Goal: Transaction & Acquisition: Download file/media

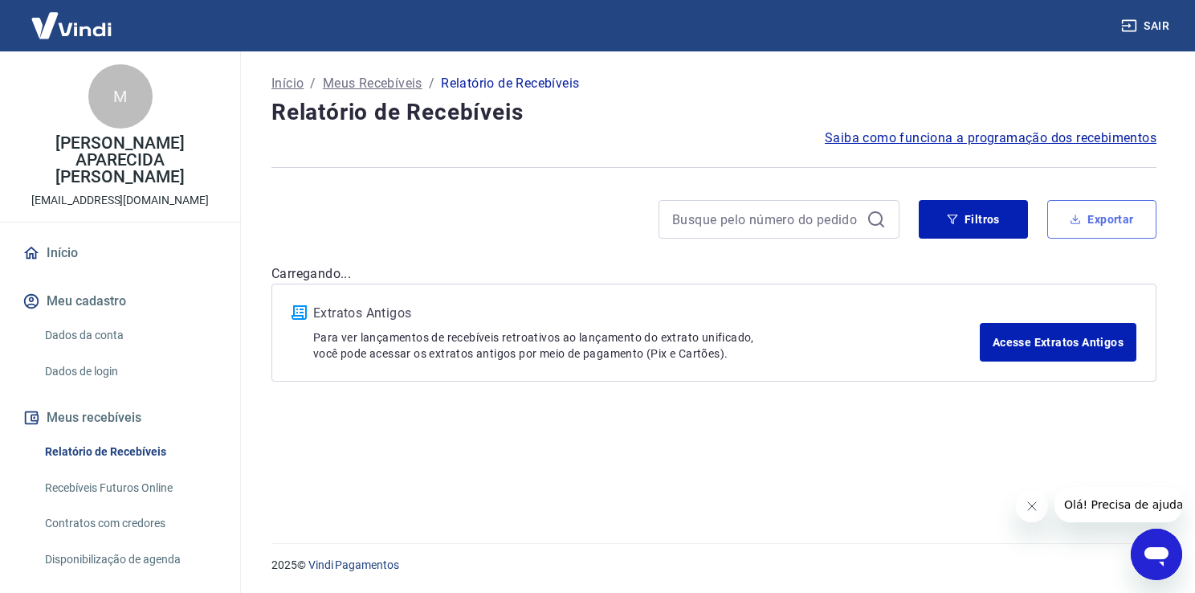
click at [1114, 210] on button "Exportar" at bounding box center [1101, 219] width 109 height 39
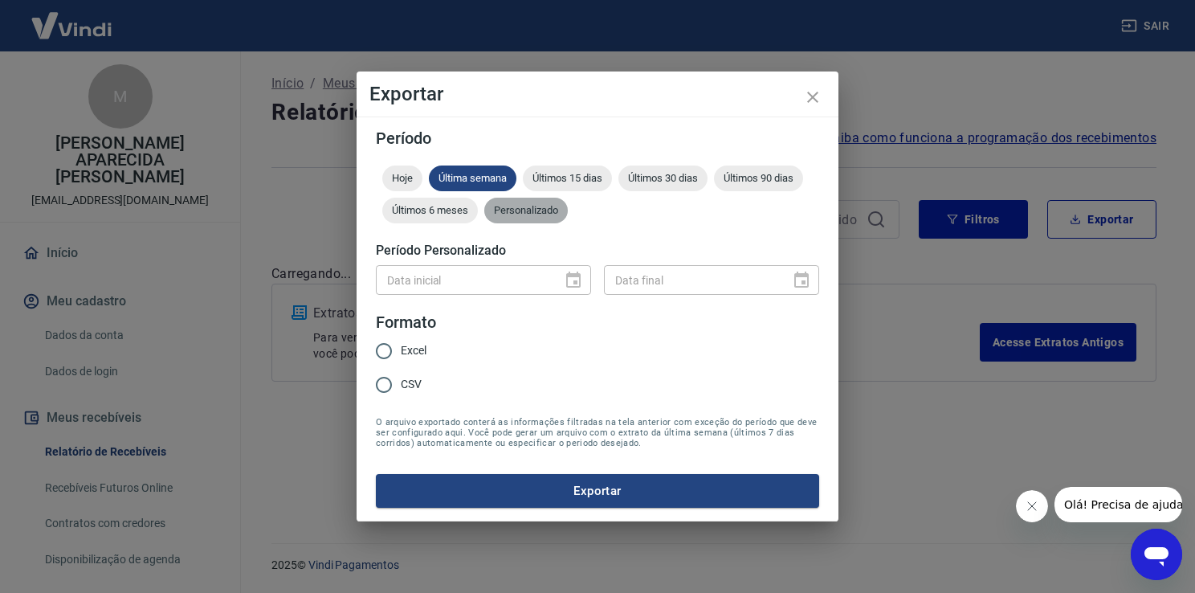
click at [544, 217] on div "Personalizado" at bounding box center [526, 211] width 84 height 26
click at [578, 288] on icon "Choose date" at bounding box center [573, 280] width 19 height 19
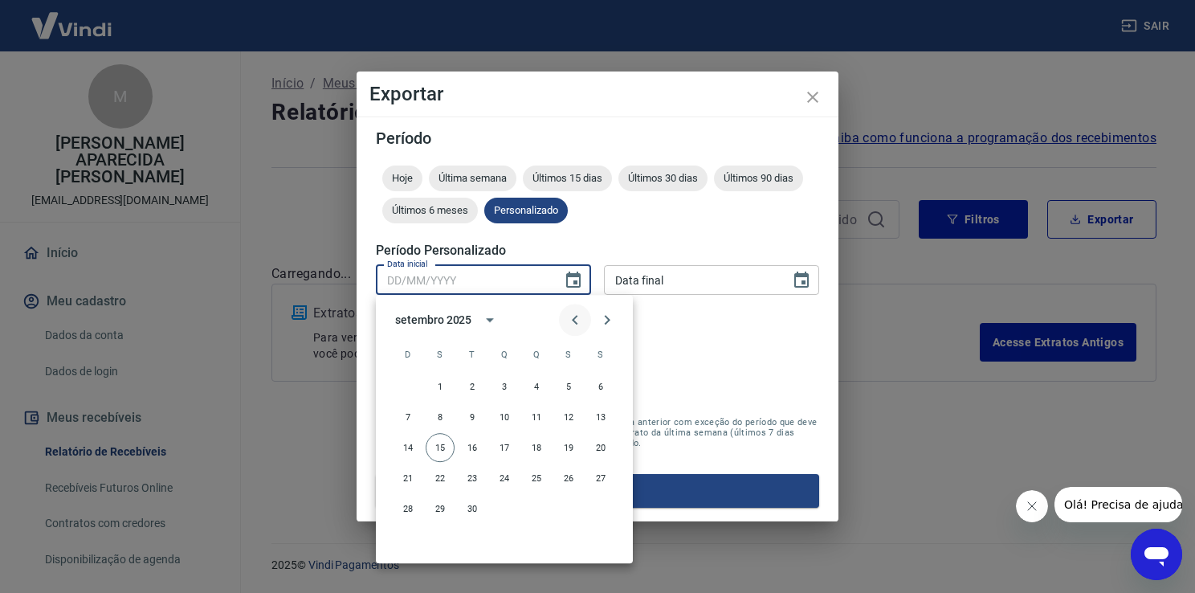
click at [572, 326] on icon "Previous month" at bounding box center [574, 319] width 19 height 19
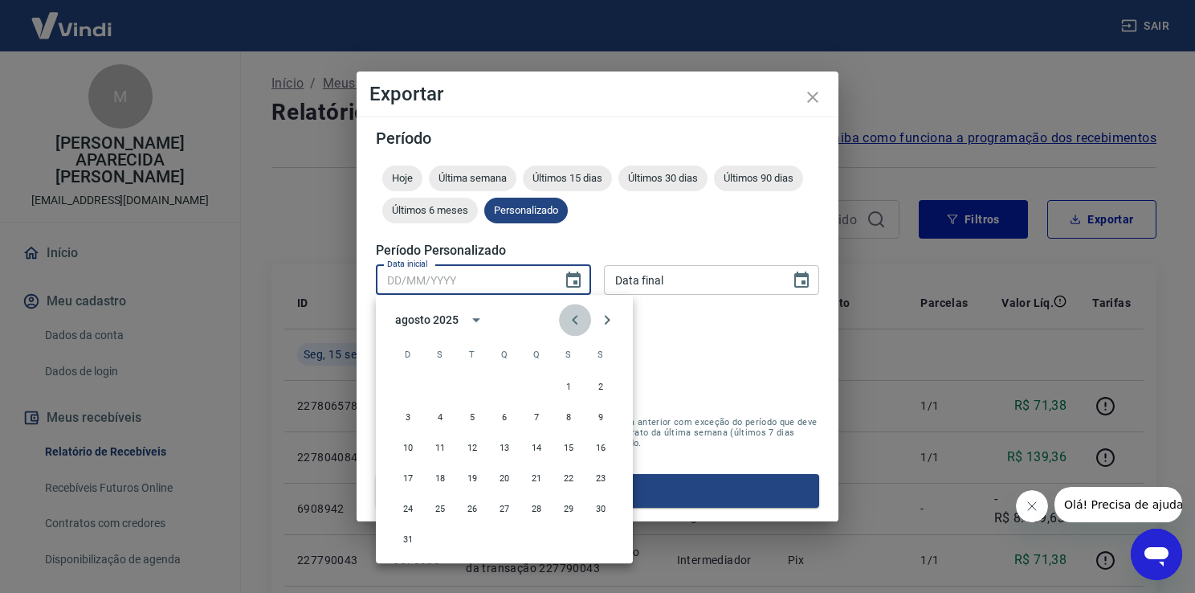
click at [569, 324] on icon "Previous month" at bounding box center [574, 319] width 19 height 19
click at [450, 512] on button "28" at bounding box center [440, 508] width 29 height 29
type input "28/07/2025"
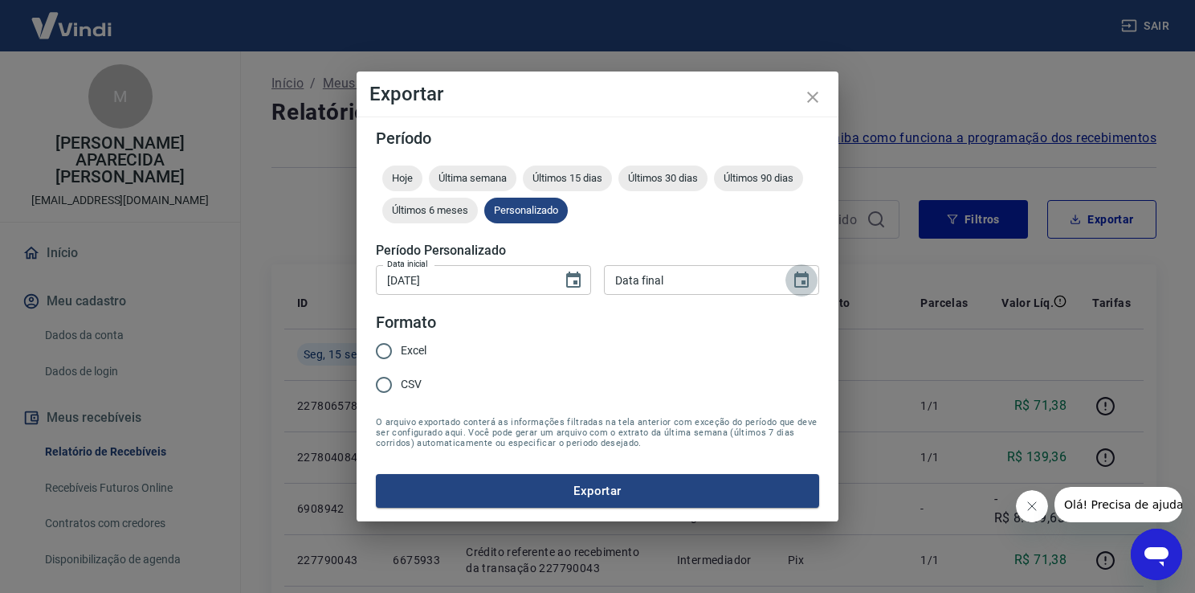
click at [811, 281] on button "Choose date" at bounding box center [801, 280] width 32 height 32
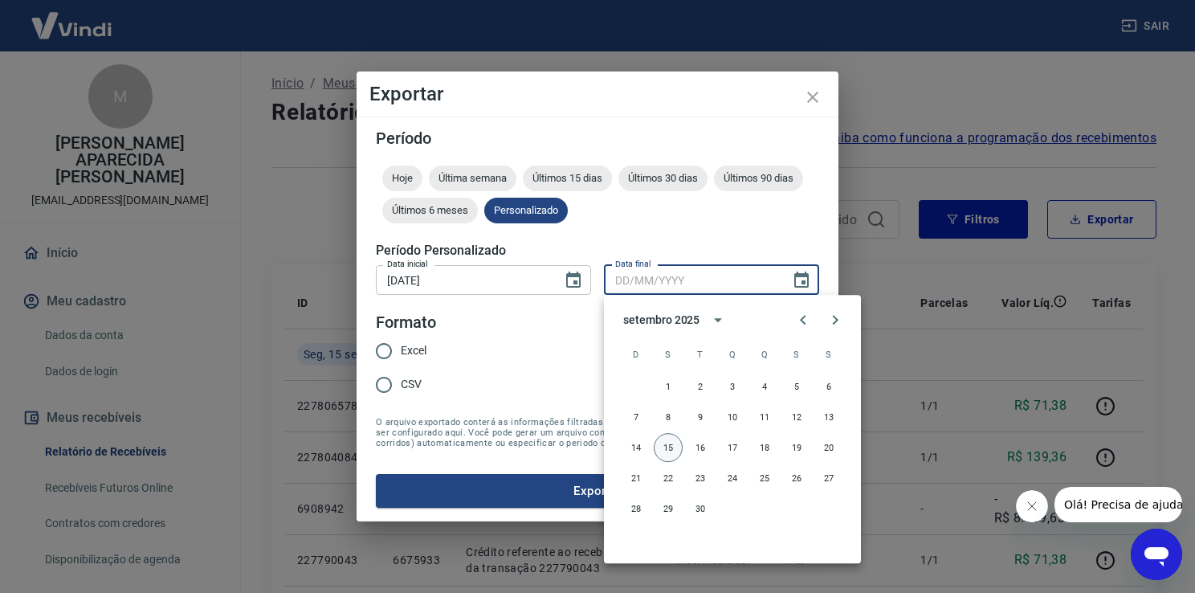
click at [666, 447] on button "15" at bounding box center [668, 447] width 29 height 29
type input "15/09/2025"
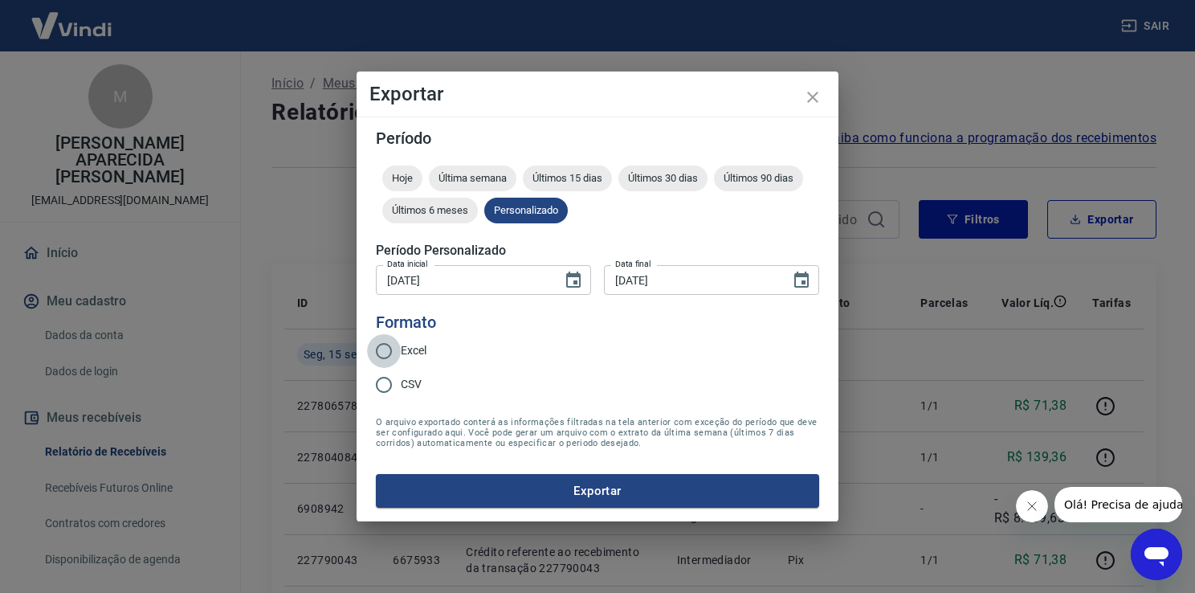
click at [379, 352] on input "Excel" at bounding box center [384, 351] width 34 height 34
radio input "true"
click at [588, 496] on button "Exportar" at bounding box center [597, 491] width 443 height 34
